Goal: Information Seeking & Learning: Learn about a topic

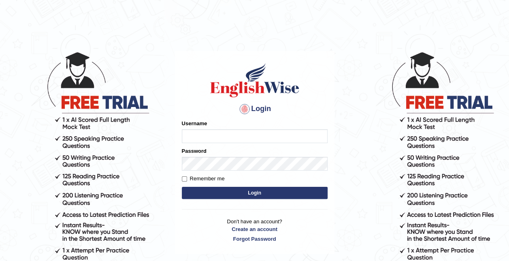
type input "MiraR"
click at [185, 178] on input "Remember me" at bounding box center [184, 178] width 5 height 5
checkbox input "true"
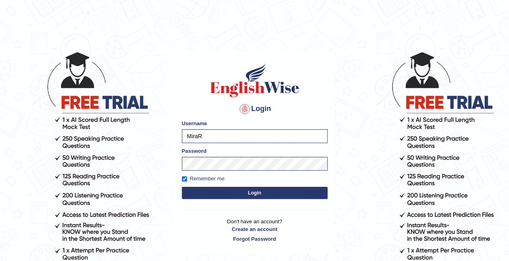
click at [265, 191] on button "Login" at bounding box center [255, 193] width 146 height 12
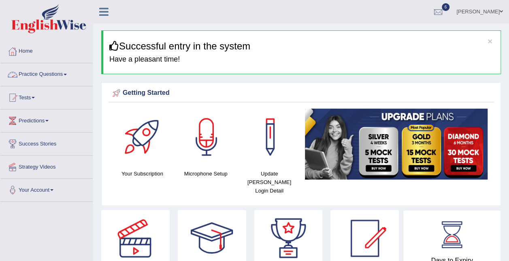
click at [53, 73] on link "Practice Questions" at bounding box center [46, 73] width 92 height 20
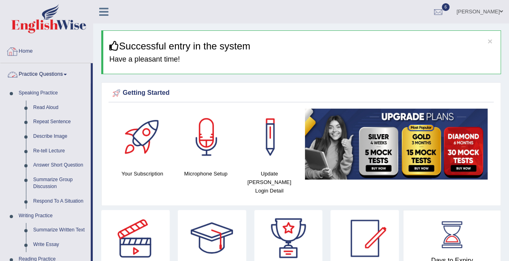
click at [30, 49] on link "Home" at bounding box center [46, 50] width 92 height 20
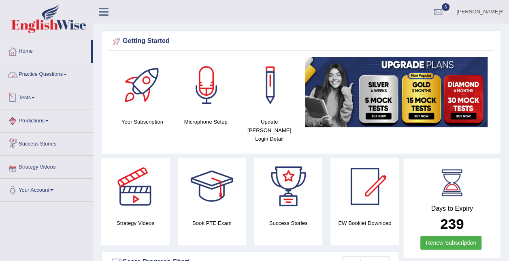
click at [52, 72] on link "Practice Questions" at bounding box center [46, 73] width 92 height 20
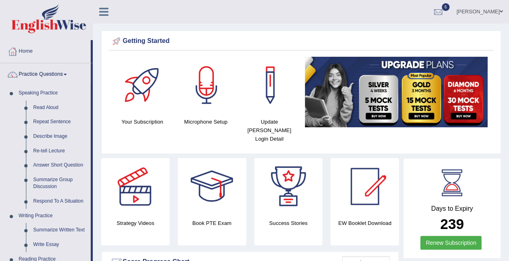
drag, startPoint x: 91, startPoint y: 130, endPoint x: 96, endPoint y: 186, distance: 56.9
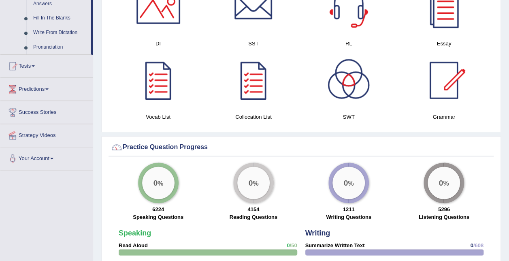
scroll to position [477, 0]
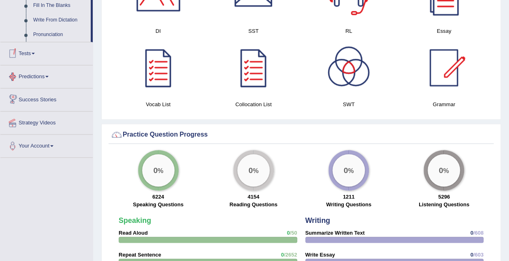
click at [30, 52] on link "Tests" at bounding box center [46, 52] width 92 height 20
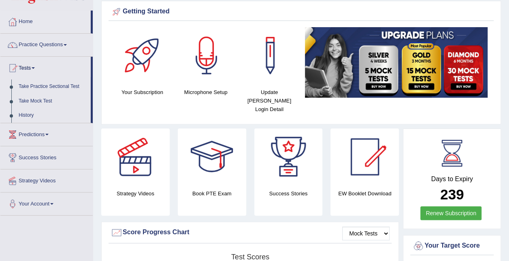
scroll to position [0, 0]
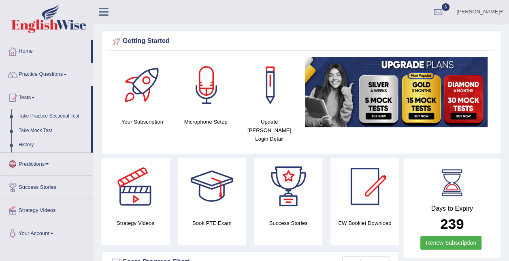
click at [36, 127] on link "Take Mock Test" at bounding box center [53, 130] width 76 height 15
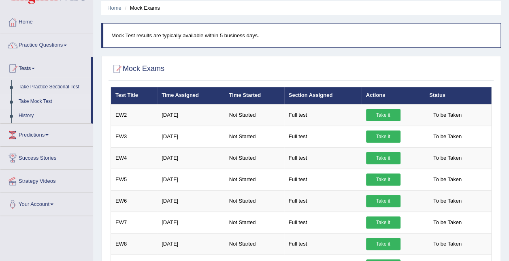
scroll to position [21, 0]
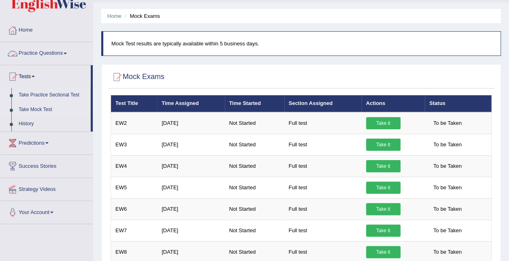
click at [37, 94] on link "Take Practice Sectional Test" at bounding box center [53, 95] width 76 height 15
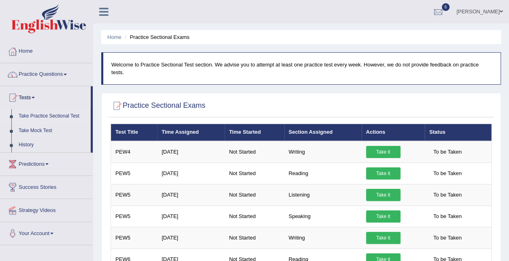
click at [31, 112] on link "Take Practice Sectional Test" at bounding box center [53, 116] width 76 height 15
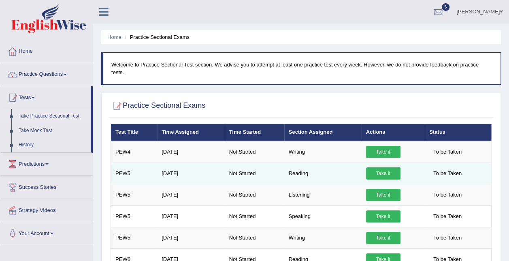
click at [378, 167] on link "Take it" at bounding box center [383, 173] width 34 height 12
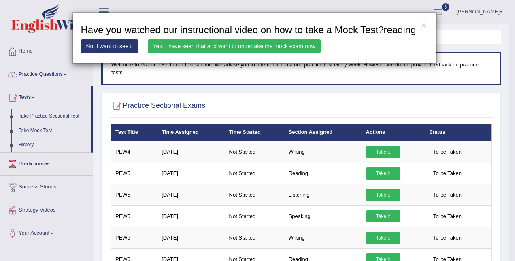
click at [236, 42] on link "Yes, I have seen that and want to undertake the mock exam now" at bounding box center [234, 46] width 173 height 14
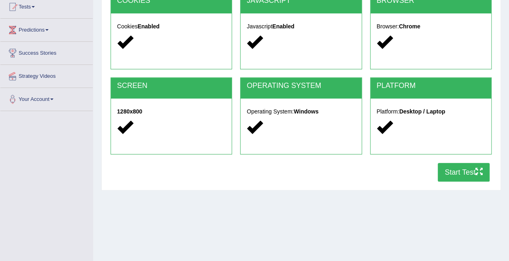
scroll to position [92, 0]
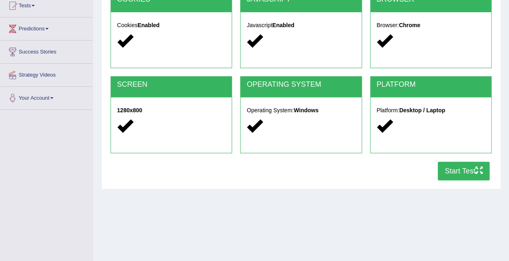
click at [446, 170] on button "Start Test" at bounding box center [464, 171] width 52 height 19
